Goal: Information Seeking & Learning: Compare options

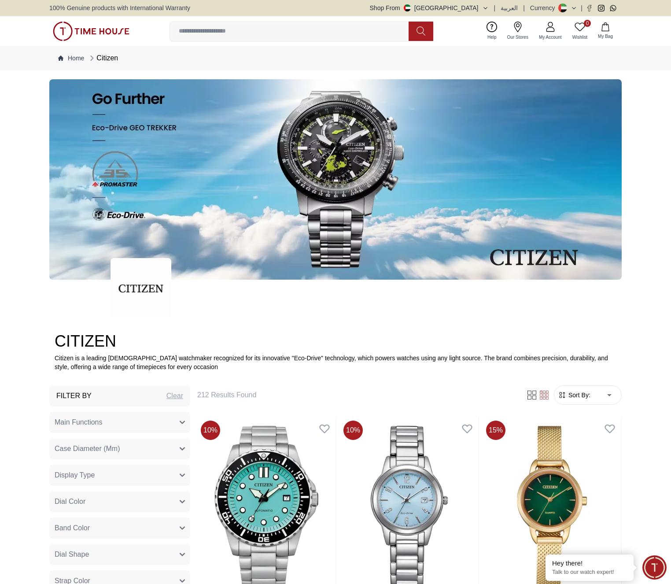
click at [173, 292] on div "Clear" at bounding box center [174, 396] width 17 height 11
click at [97, 292] on span "Main Functions" at bounding box center [79, 422] width 48 height 11
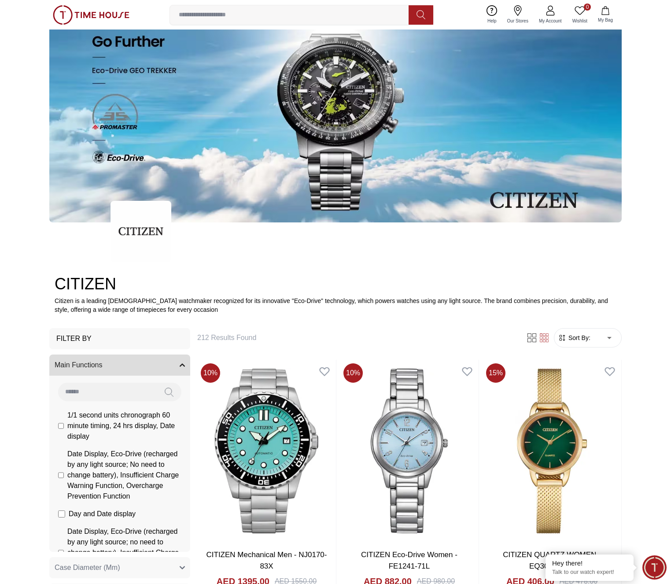
scroll to position [88, 0]
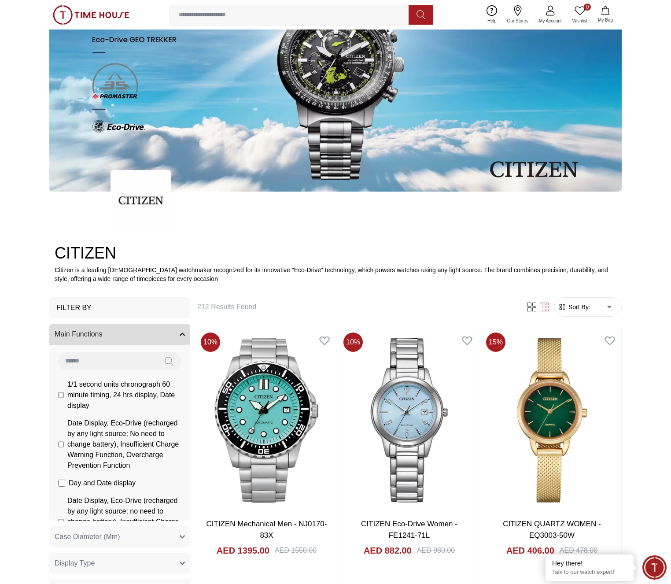
click at [137, 292] on button "Main Functions" at bounding box center [119, 334] width 141 height 21
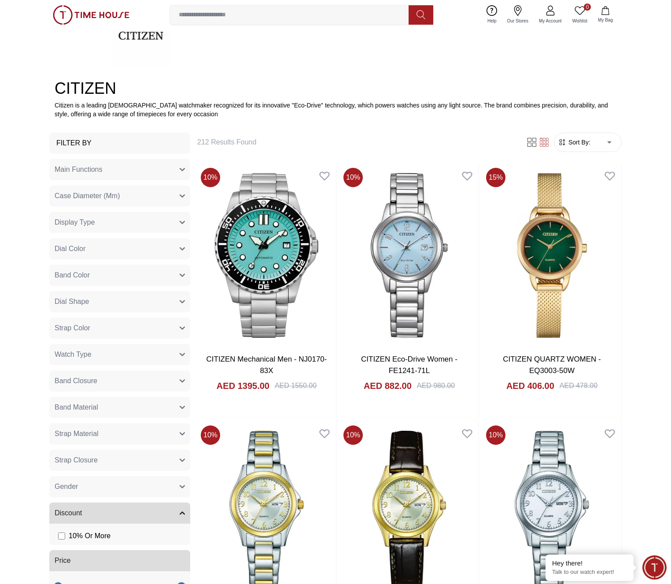
scroll to position [264, 0]
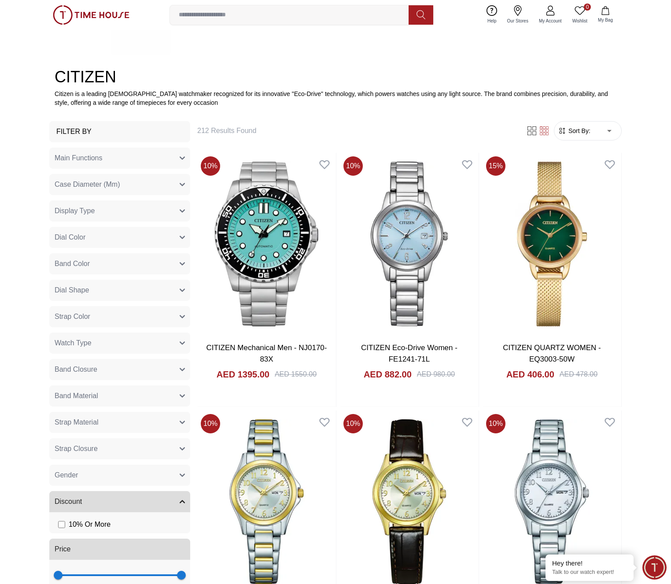
click at [79, 292] on button "Gender" at bounding box center [119, 475] width 141 height 21
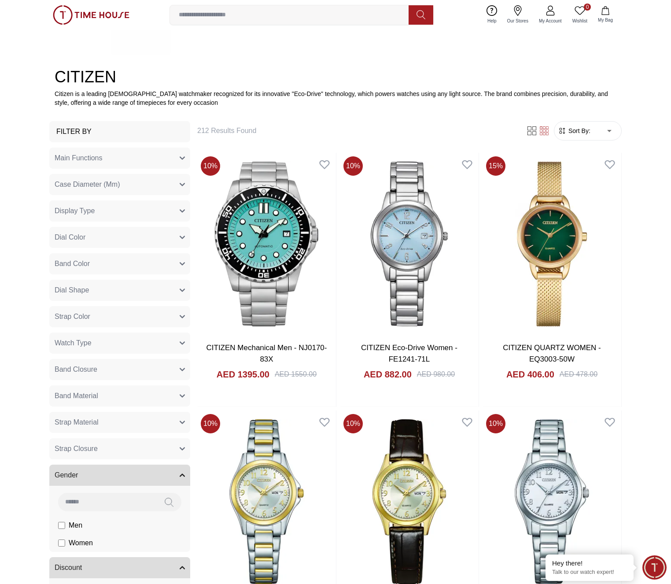
click at [70, 292] on span "Men" at bounding box center [76, 525] width 14 height 11
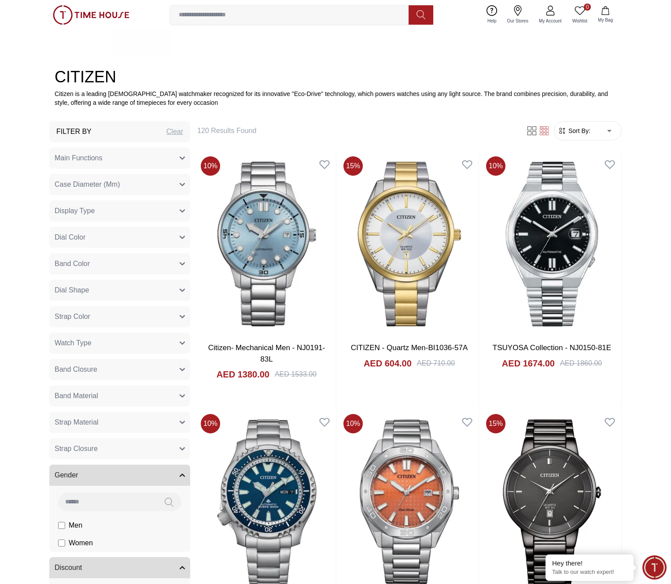
click at [92, 292] on button "Watch Type" at bounding box center [119, 342] width 141 height 21
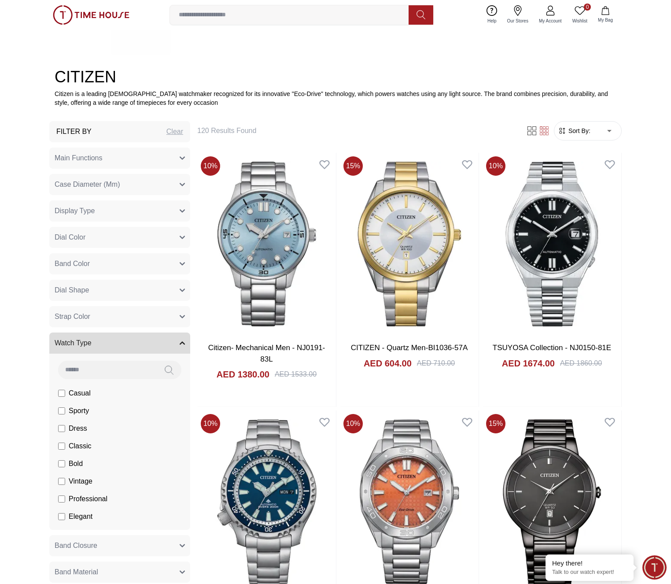
scroll to position [13, 0]
click at [70, 292] on span "Vintage" at bounding box center [81, 468] width 24 height 11
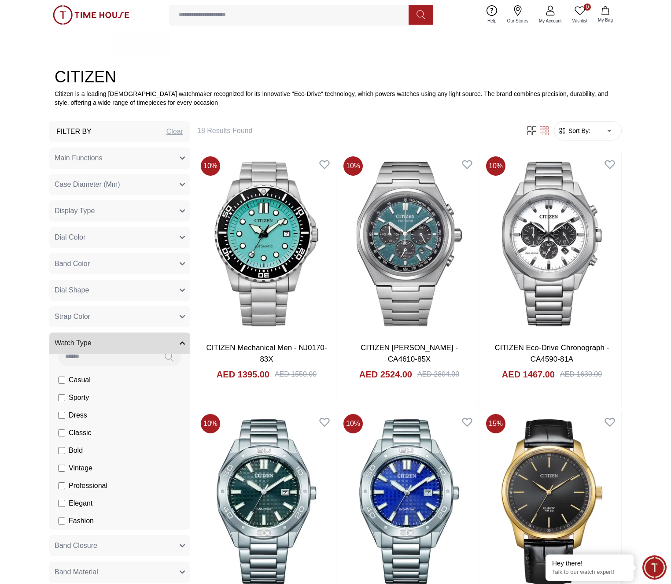
click at [71, 292] on span "Classic" at bounding box center [80, 433] width 23 height 11
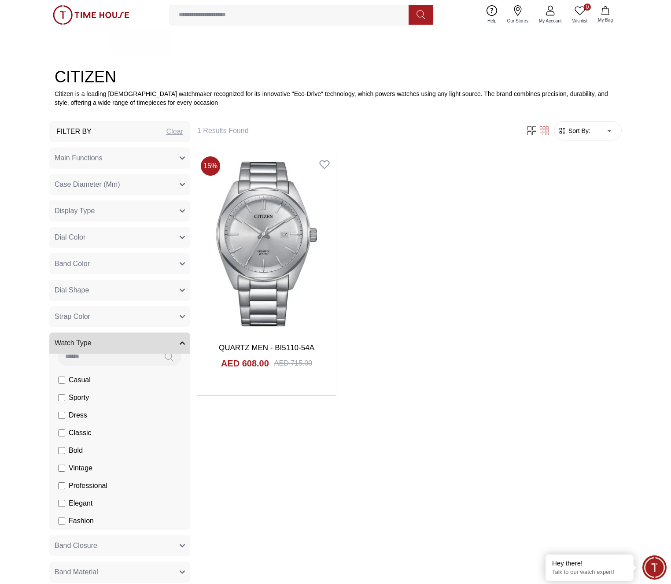
click at [71, 292] on span "Classic" at bounding box center [80, 433] width 23 height 11
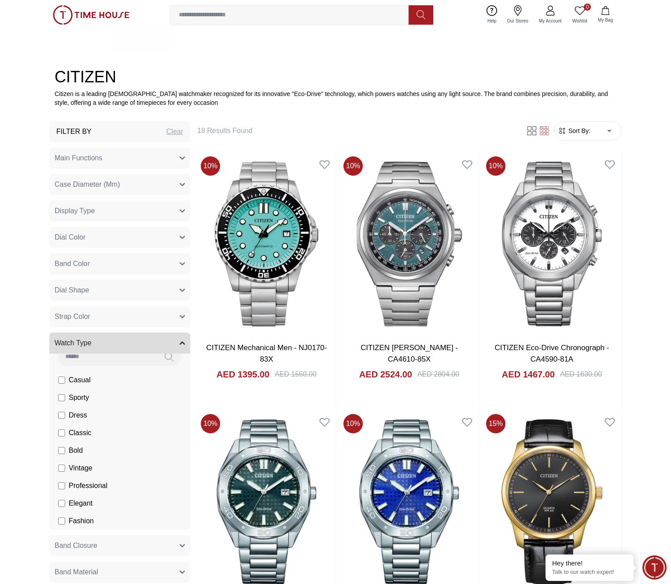
click at [72, 292] on span "Vintage" at bounding box center [81, 468] width 24 height 11
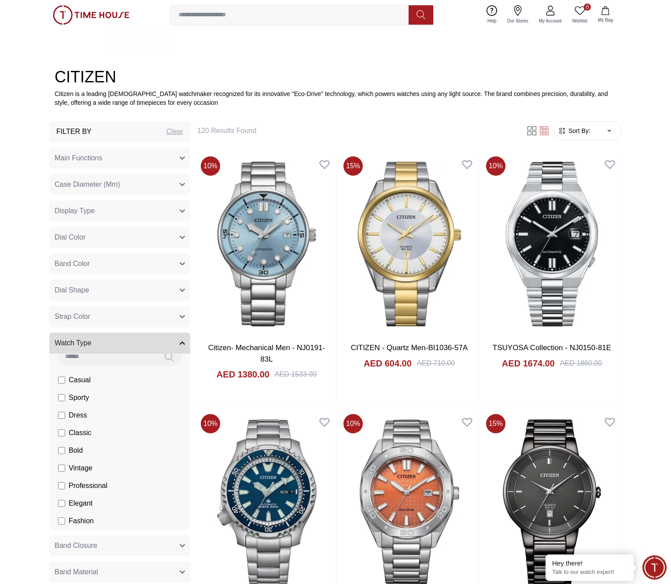
click at [92, 292] on button "Watch Type" at bounding box center [119, 342] width 141 height 21
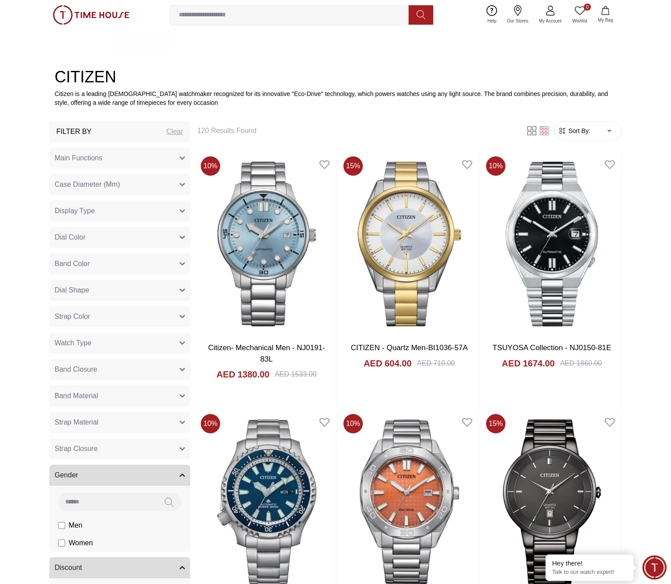
click at [85, 292] on button "Gender" at bounding box center [119, 475] width 141 height 21
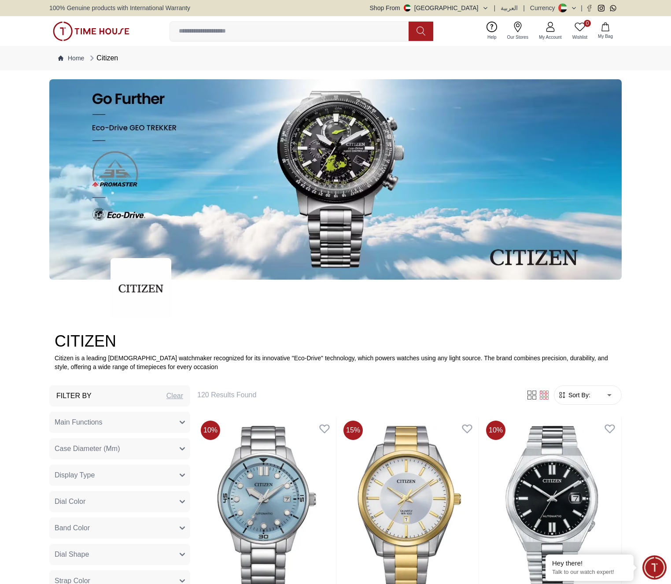
click at [106, 31] on img at bounding box center [91, 31] width 77 height 19
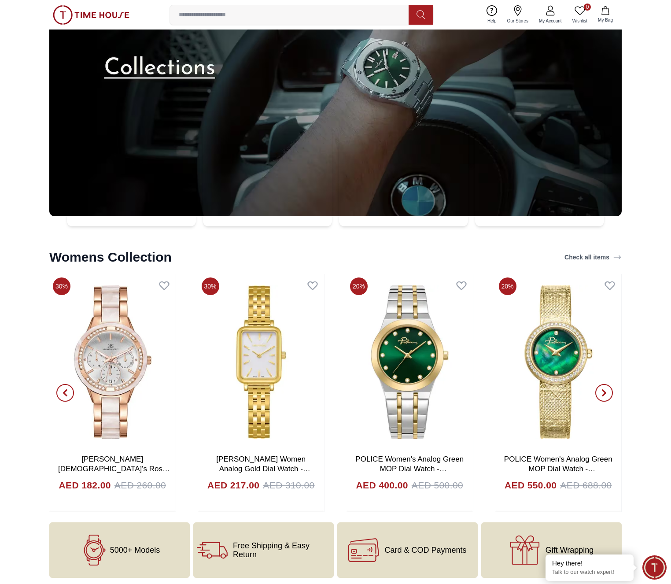
scroll to position [2889, 0]
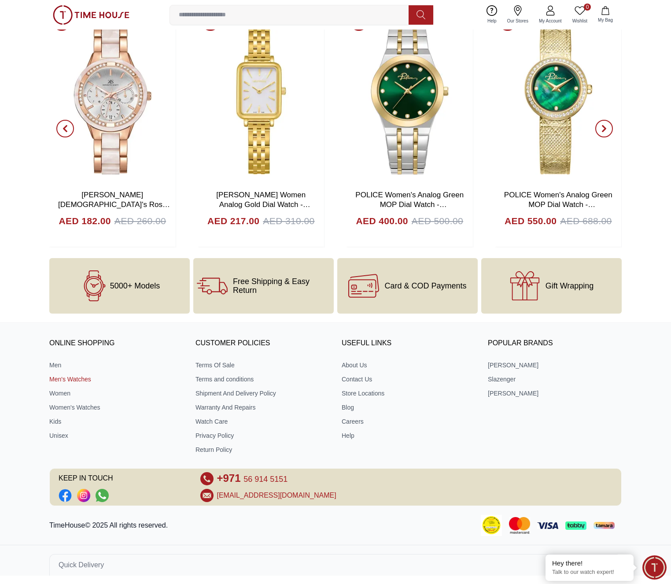
click at [63, 292] on link "Men's Watches" at bounding box center [116, 379] width 134 height 9
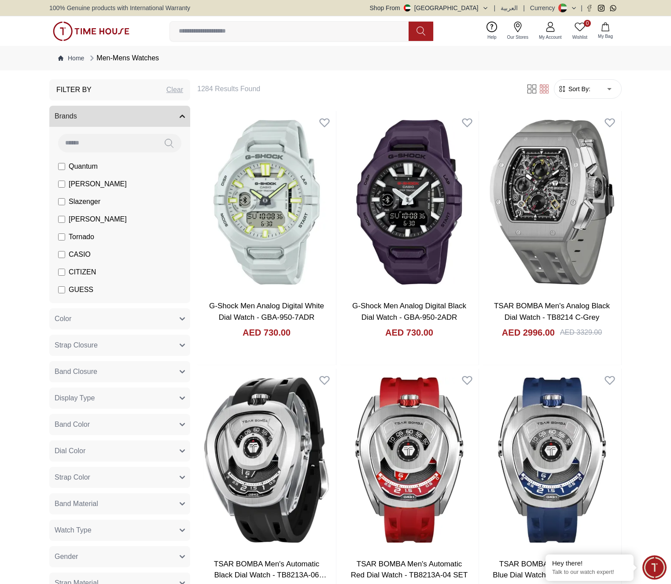
scroll to position [88, 0]
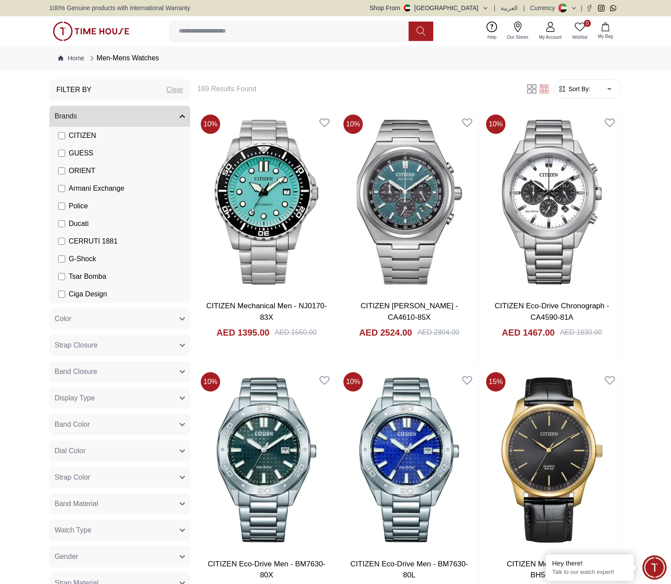
scroll to position [88, 0]
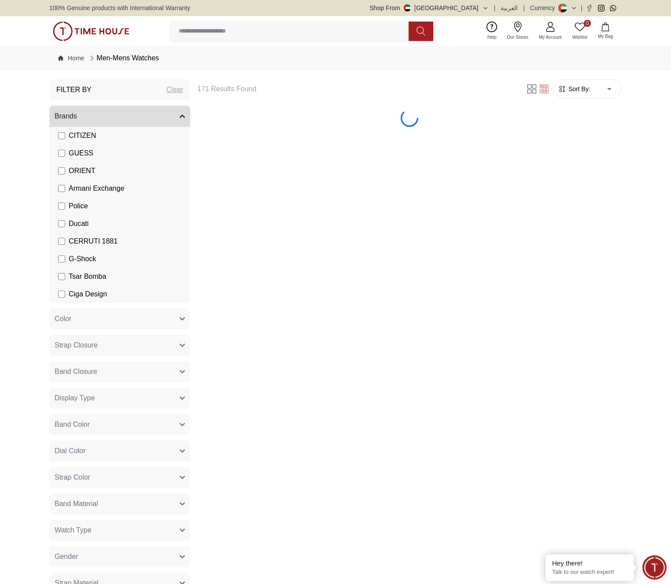
scroll to position [88, 0]
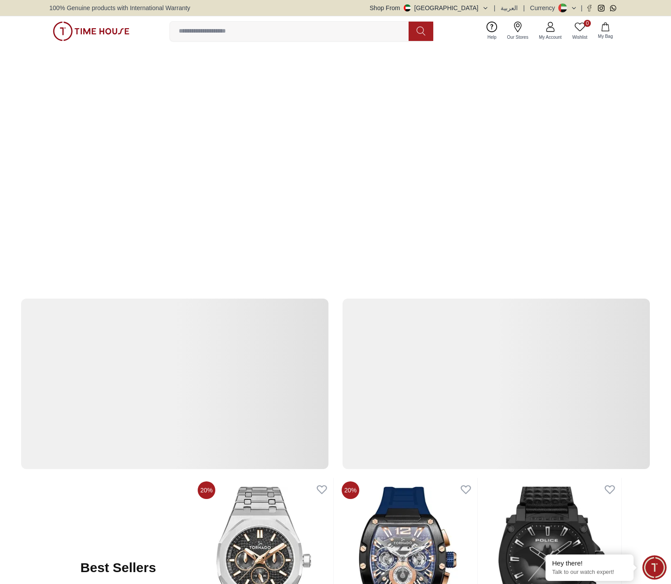
scroll to position [2889, 0]
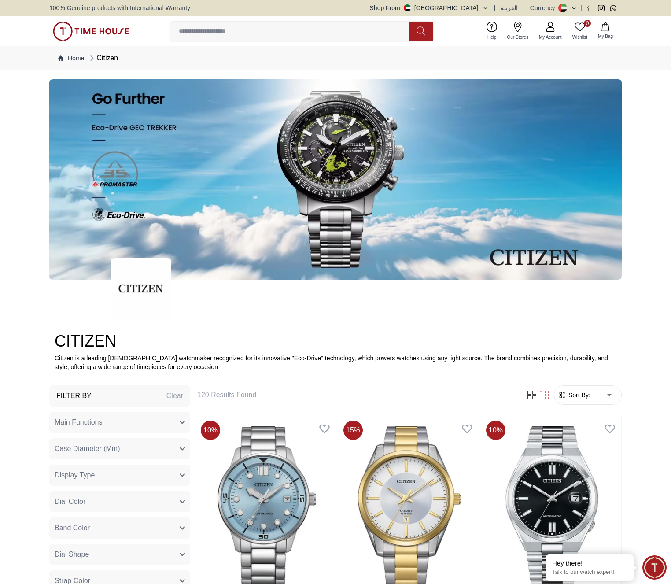
scroll to position [264, 0]
